Goal: Task Accomplishment & Management: Manage account settings

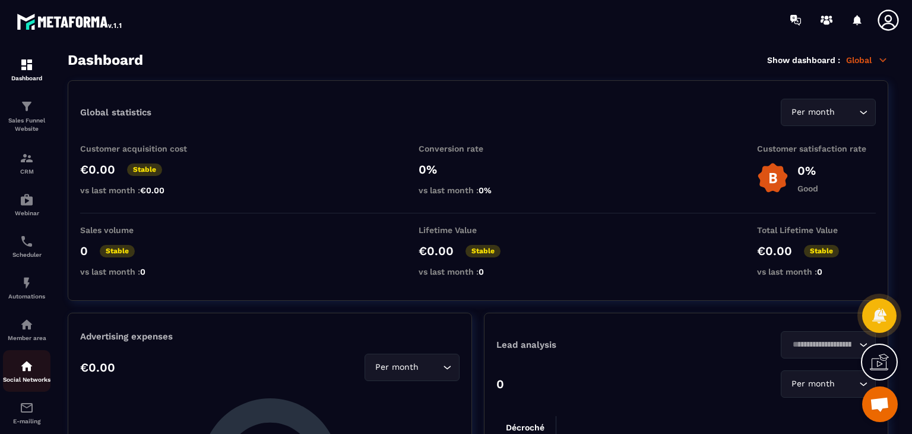
click at [18, 368] on div "Social Networks" at bounding box center [27, 371] width 48 height 24
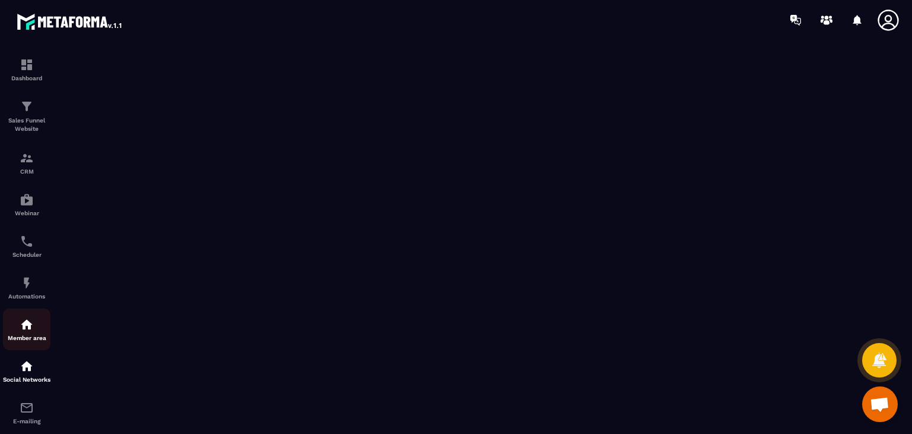
click at [37, 324] on div "Member area" at bounding box center [27, 329] width 48 height 24
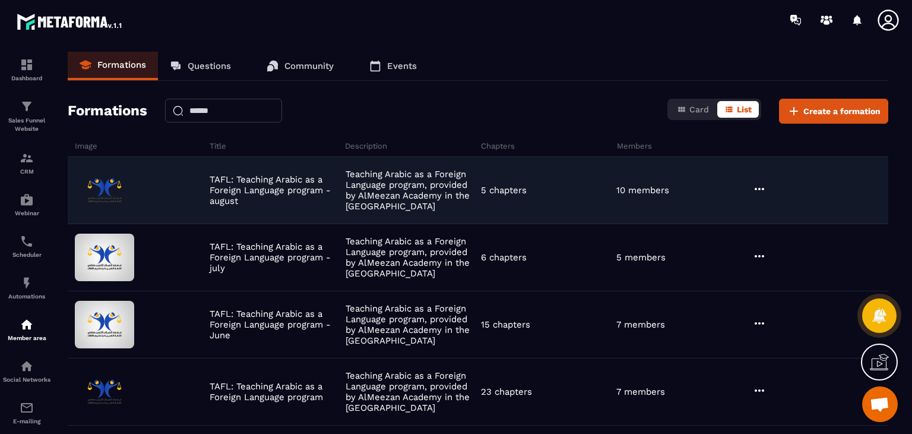
click at [760, 188] on icon at bounding box center [760, 189] width 10 height 2
click at [782, 211] on button "Edit" at bounding box center [789, 213] width 71 height 21
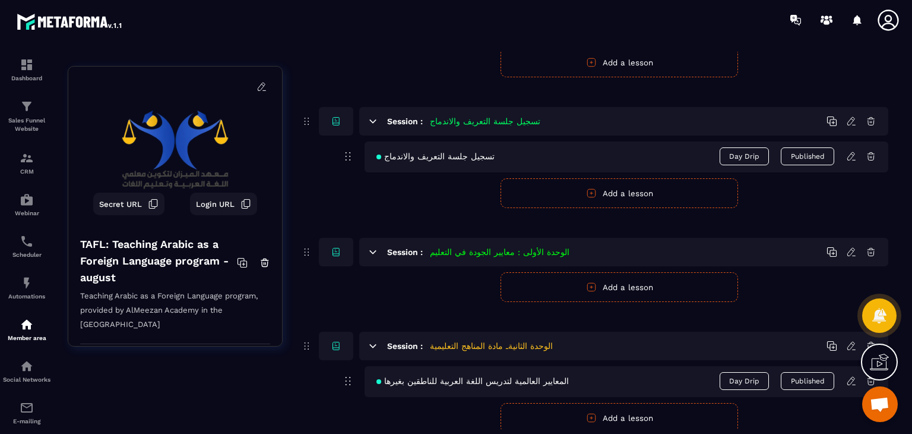
scroll to position [422, 0]
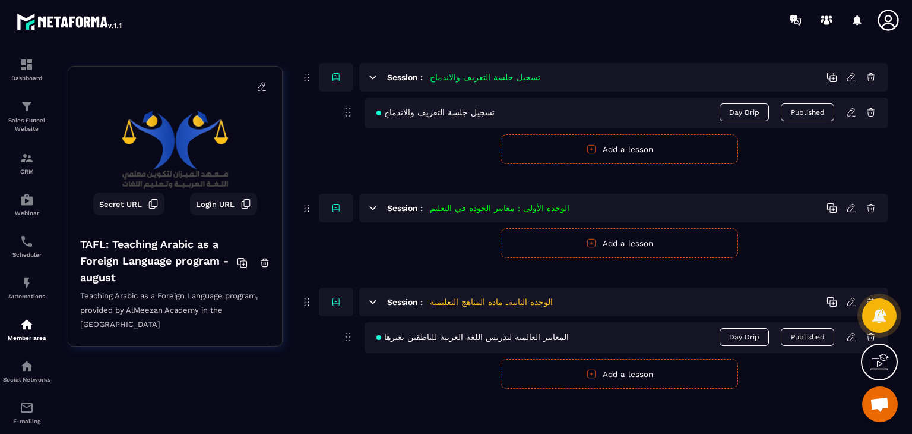
click at [851, 334] on icon at bounding box center [851, 336] width 11 height 11
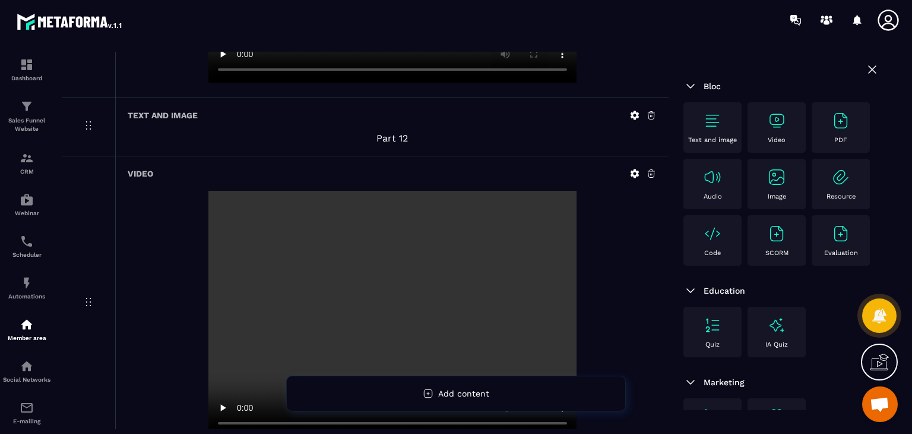
scroll to position [3979, 0]
